Goal: Transaction & Acquisition: Purchase product/service

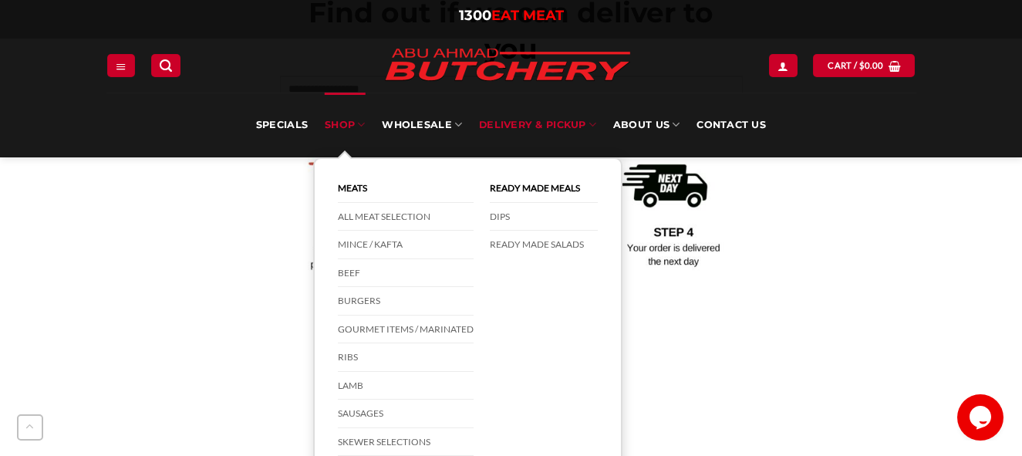
click at [348, 128] on link "SHOP" at bounding box center [345, 125] width 40 height 65
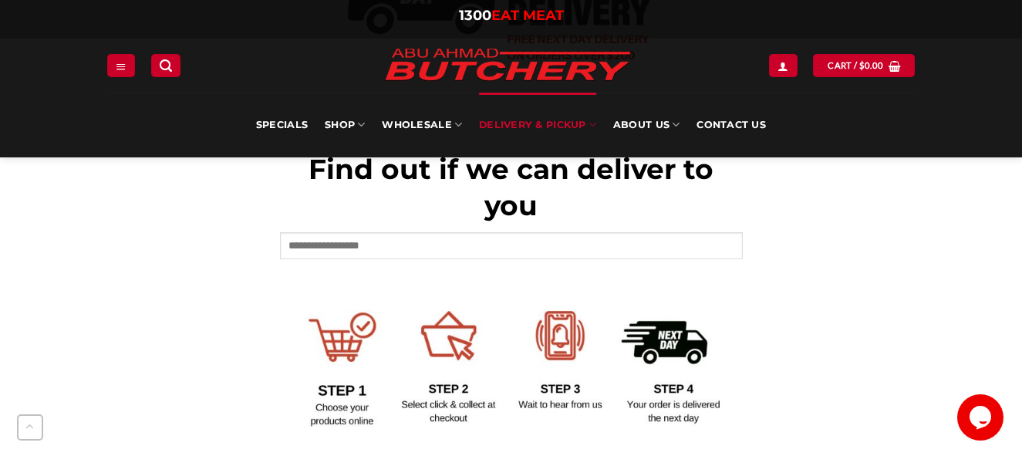
scroll to position [386, 0]
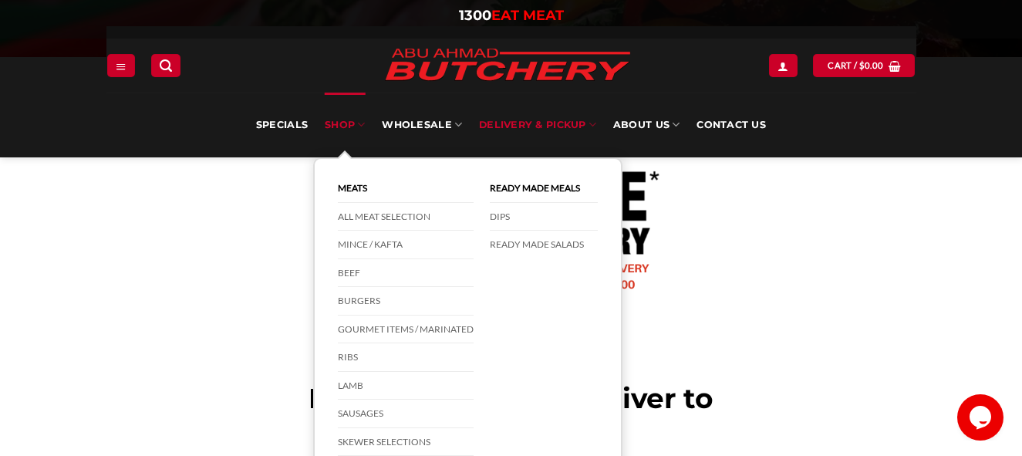
click at [354, 121] on link "SHOP" at bounding box center [345, 125] width 40 height 65
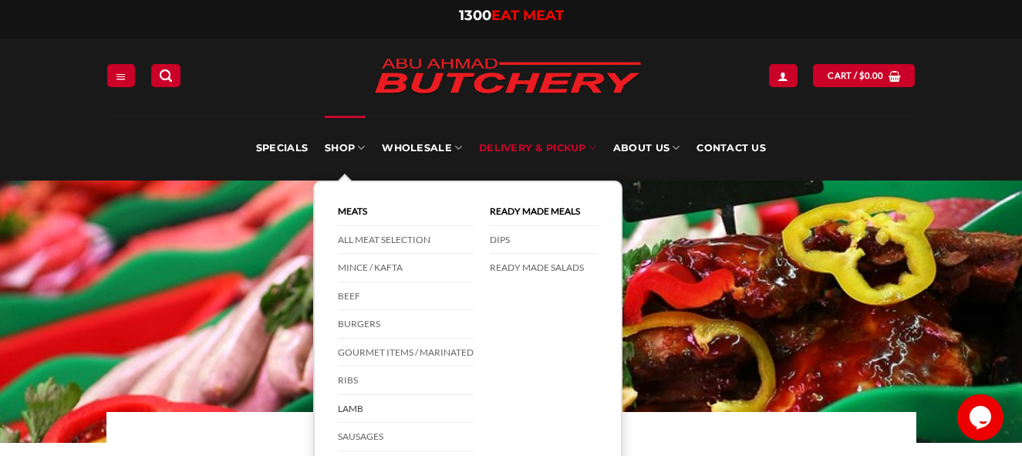
scroll to position [77, 0]
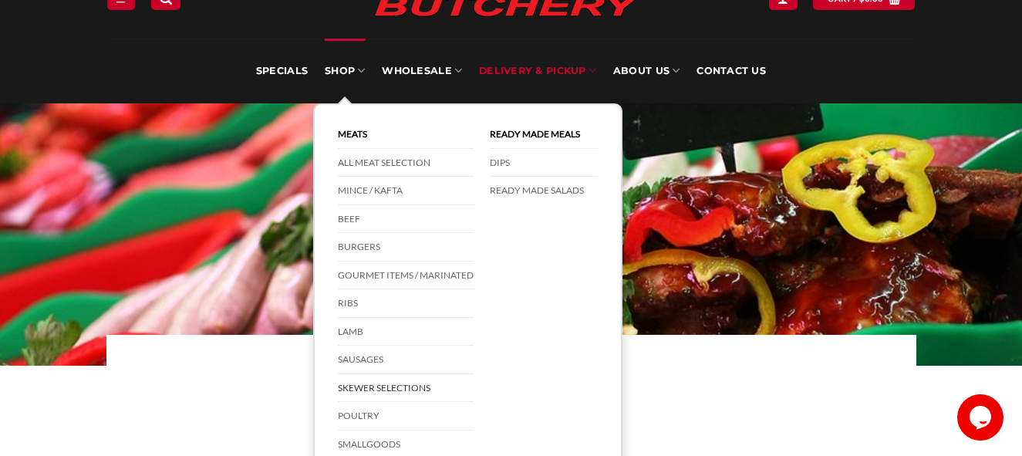
click at [391, 393] on link "Skewer Selections" at bounding box center [406, 388] width 136 height 29
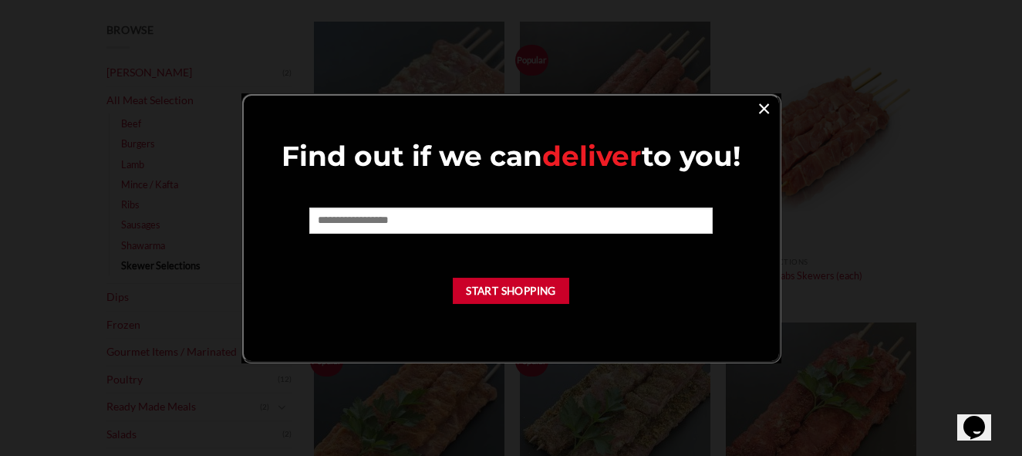
click at [763, 100] on link "×" at bounding box center [764, 107] width 22 height 21
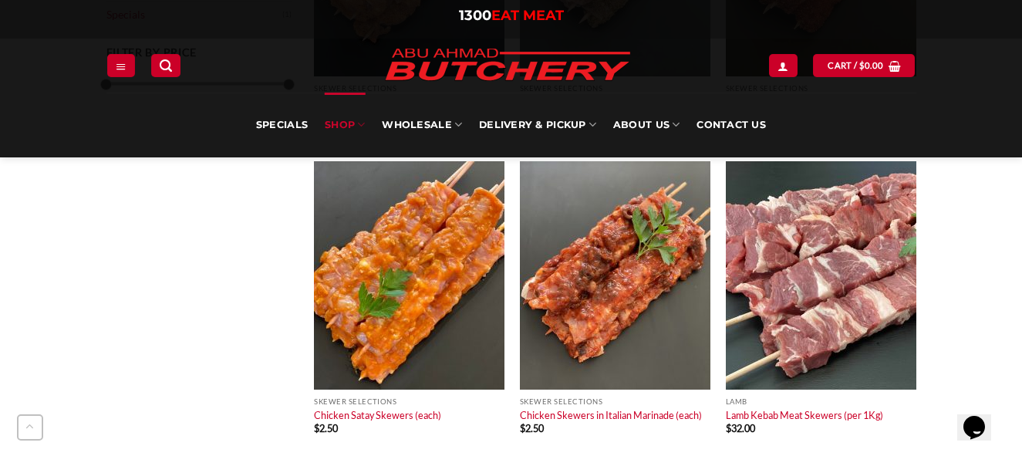
scroll to position [694, 0]
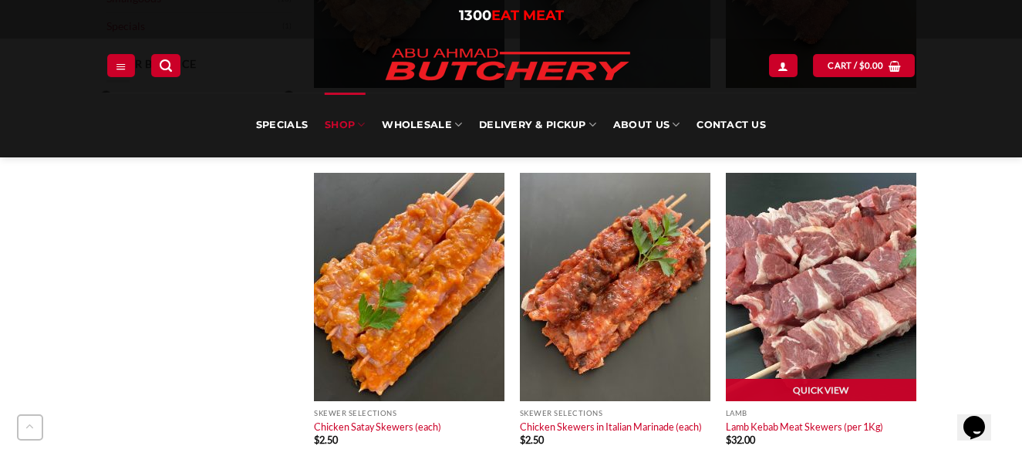
click at [803, 285] on img at bounding box center [821, 287] width 190 height 228
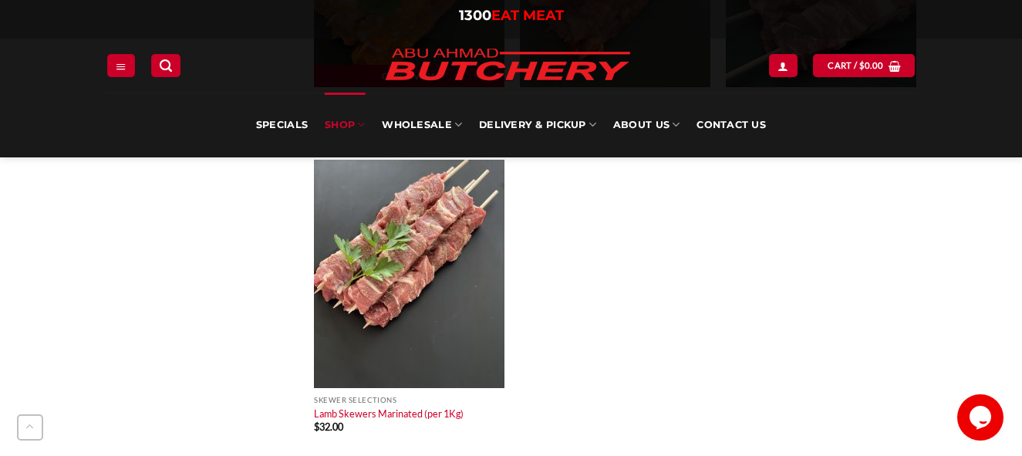
scroll to position [1080, 0]
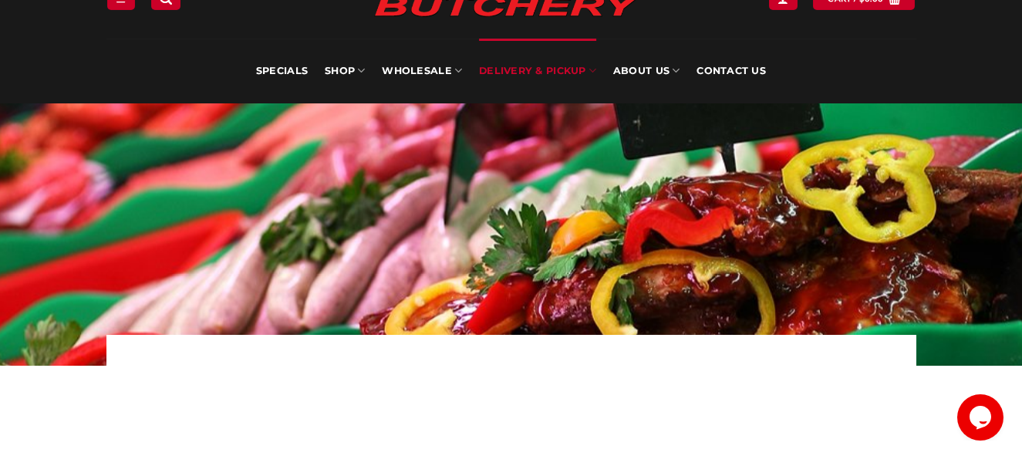
scroll to position [771, 0]
